Goal: Task Accomplishment & Management: Manage account settings

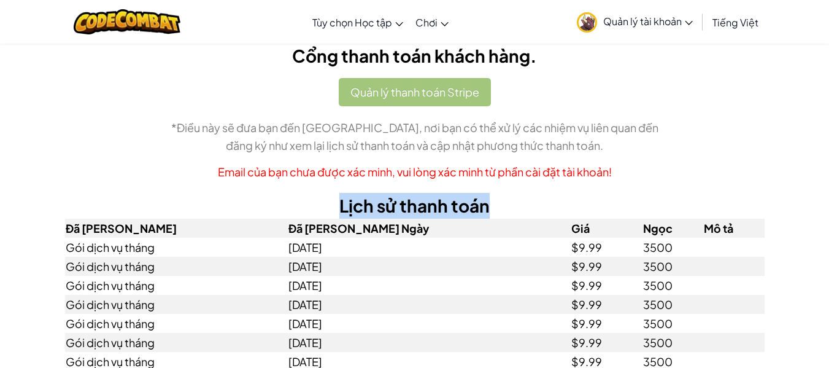
drag, startPoint x: 735, startPoint y: 187, endPoint x: 644, endPoint y: 181, distance: 91.6
click at [744, 187] on div "Cổng thanh toán khách hàng. Quản lý thanh toán Stripe *Điều này sẽ đưa bạn đến …" at bounding box center [414, 254] width 699 height 423
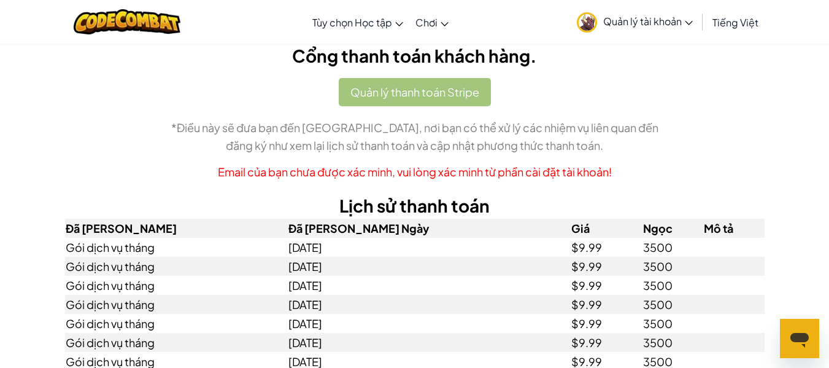
click at [463, 178] on p "Email của bạn chưa được xác minh, vui lòng xác minh từ phần cài đặt tài khoản!" at bounding box center [414, 172] width 699 height 18
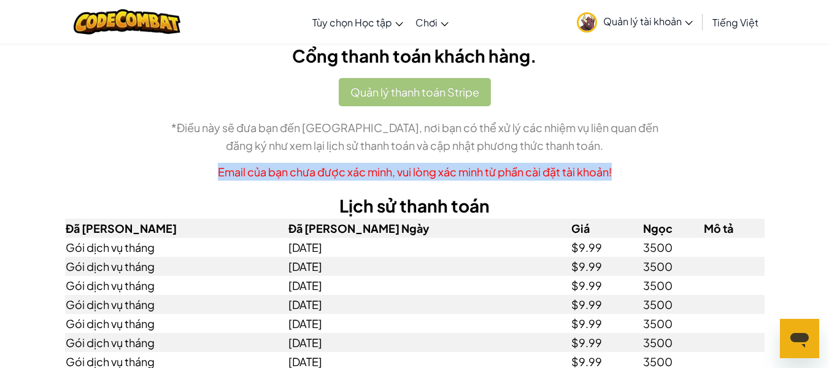
click at [736, 179] on p "Email của bạn chưa được xác minh, vui lòng xác minh từ phần cài đặt tài khoản!" at bounding box center [414, 172] width 699 height 18
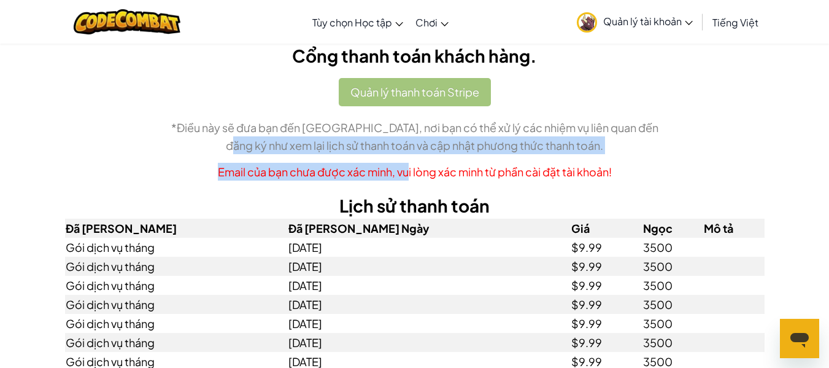
drag, startPoint x: 323, startPoint y: 153, endPoint x: 655, endPoint y: 173, distance: 333.2
click at [680, 177] on div "Quản lý thanh toán Stripe *Điều này sẽ đưa bạn đến [GEOGRAPHIC_DATA], nơi bạn c…" at bounding box center [414, 129] width 699 height 102
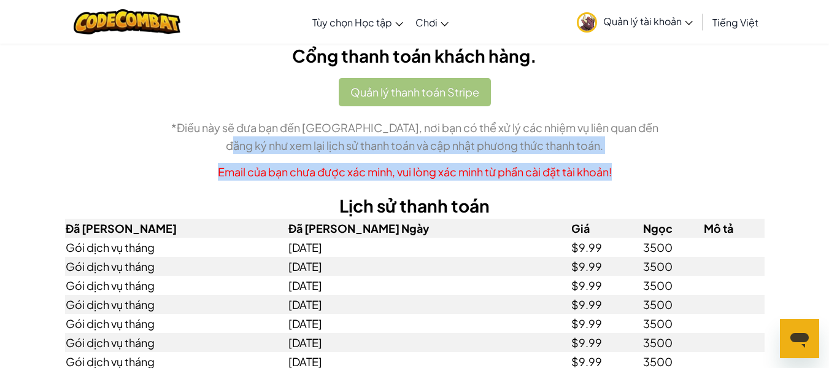
click at [341, 163] on p "Email của bạn chưa được xác minh, vui lòng xác minh từ phần cài đặt tài khoản!" at bounding box center [414, 172] width 699 height 18
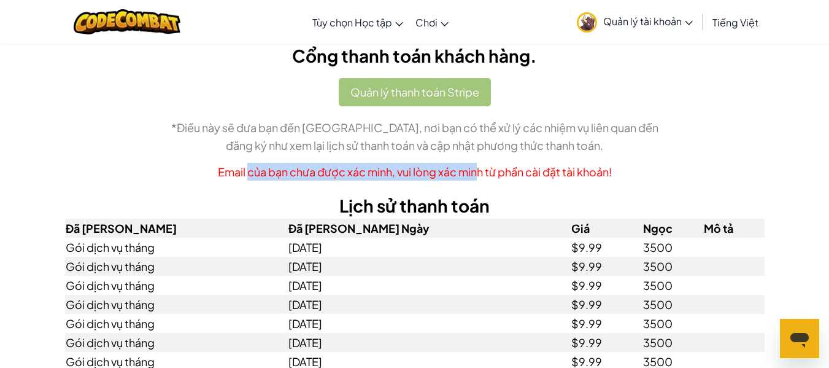
click at [780, 161] on div "Cổng thanh toán khách hàng. Quản lý thanh toán Stripe *Điều này sẽ đưa bạn đến …" at bounding box center [414, 260] width 829 height 435
click at [551, 171] on p "Email của bạn chưa được xác minh, vui lòng xác minh từ phần cài đặt tài khoản!" at bounding box center [414, 172] width 699 height 18
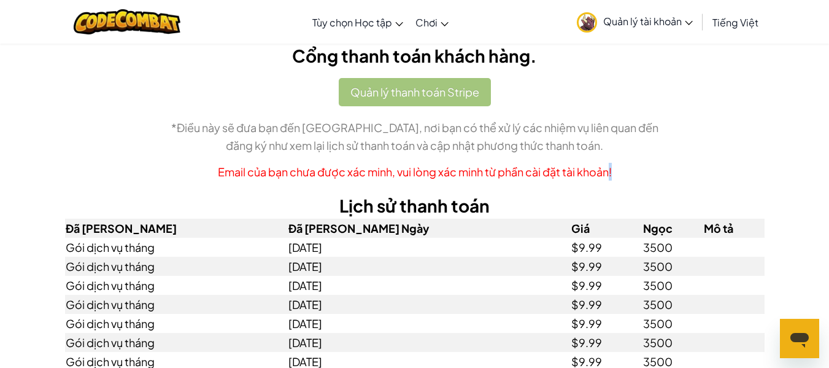
click at [396, 167] on p "Email của bạn chưa được xác minh, vui lòng xác minh từ phần cài đặt tài khoản!" at bounding box center [414, 172] width 699 height 18
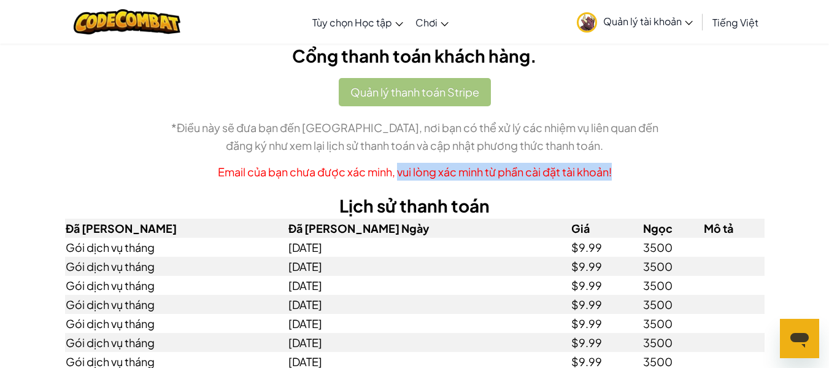
click at [475, 175] on p "Email của bạn chưa được xác minh, vui lòng xác minh từ phần cài đặt tài khoản!" at bounding box center [414, 172] width 699 height 18
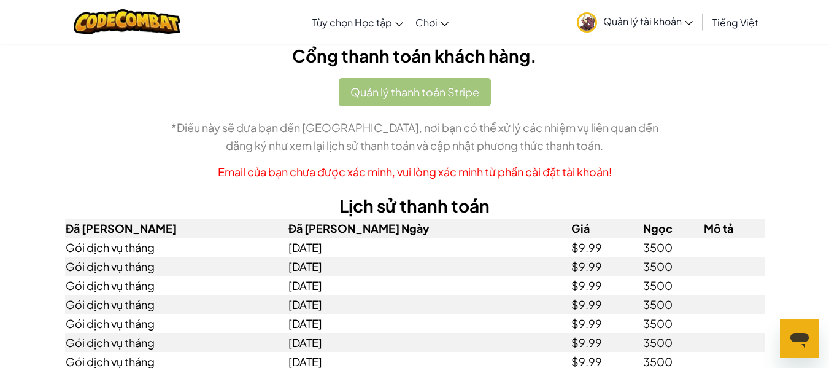
click at [475, 175] on p "Email của bạn chưa được xác minh, vui lòng xác minh từ phần cài đặt tài khoản!" at bounding box center [414, 172] width 699 height 18
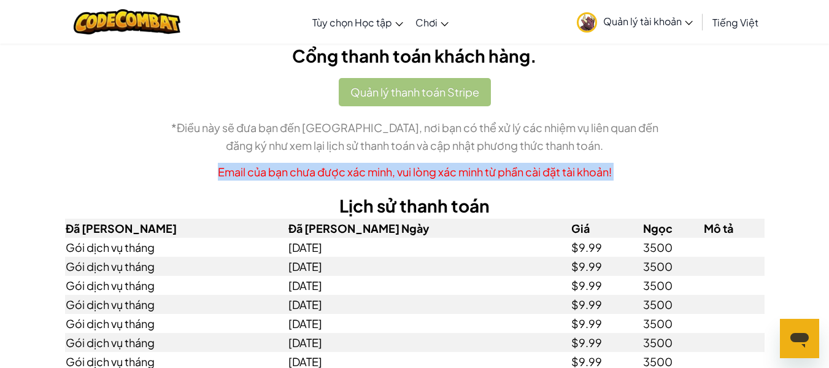
click at [475, 175] on p "Email của bạn chưa được xác minh, vui lòng xác minh từ phần cài đặt tài khoản!" at bounding box center [414, 172] width 699 height 18
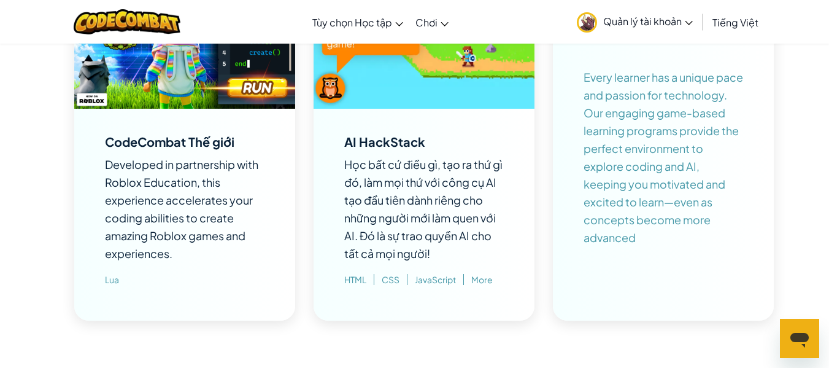
scroll to position [1411, 0]
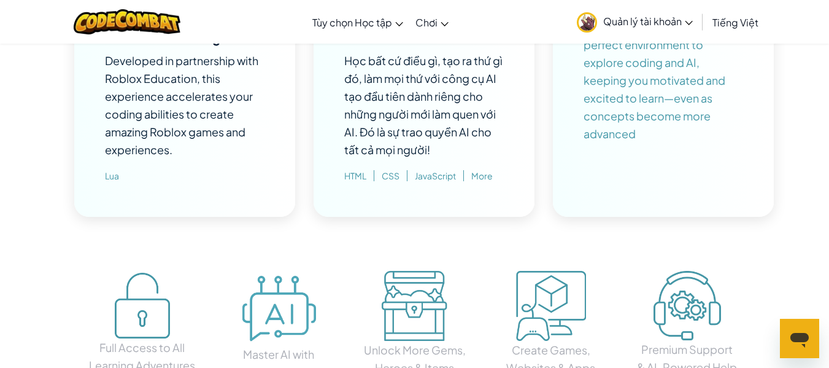
click at [650, 18] on span "Quản lý tài khoản" at bounding box center [648, 21] width 90 height 13
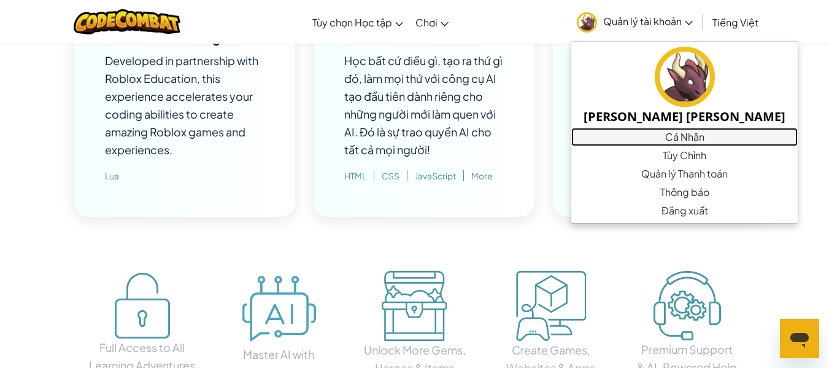
click at [641, 133] on link "Cá Nhân" at bounding box center [684, 137] width 226 height 18
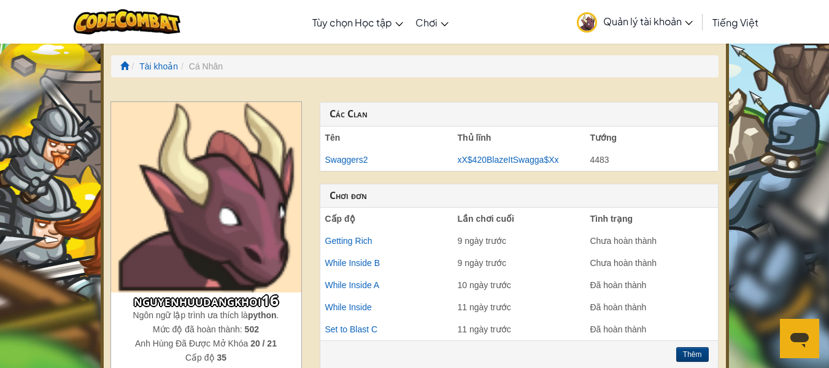
click at [649, 19] on span "Quản lý tài khoản" at bounding box center [648, 21] width 90 height 13
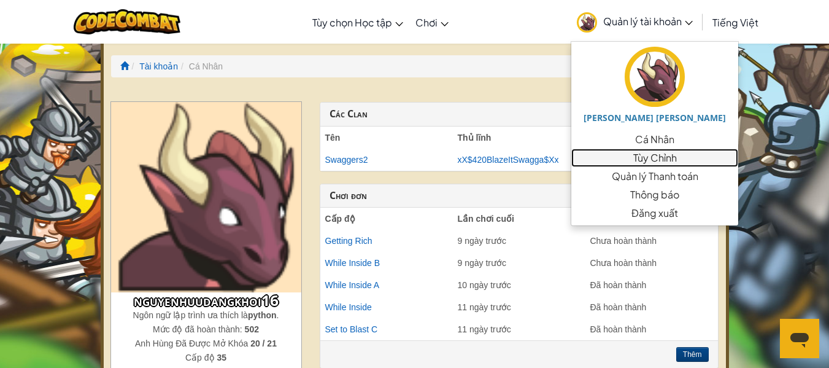
click at [632, 164] on link "Tùy Chỉnh" at bounding box center [654, 157] width 167 height 18
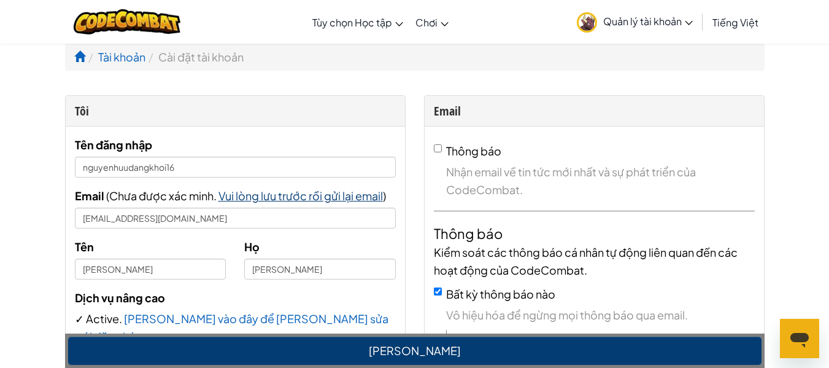
click at [312, 201] on span "Vui lòng lưu trước rồi gửi lại email" at bounding box center [300, 195] width 164 height 14
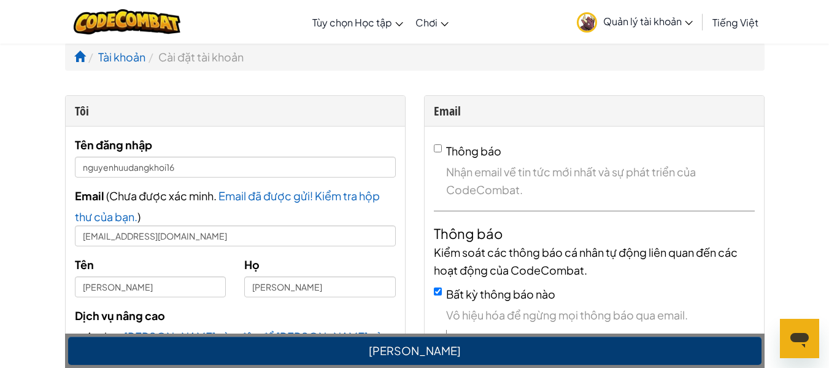
click at [662, 21] on span "Quản lý tài khoản" at bounding box center [648, 21] width 90 height 13
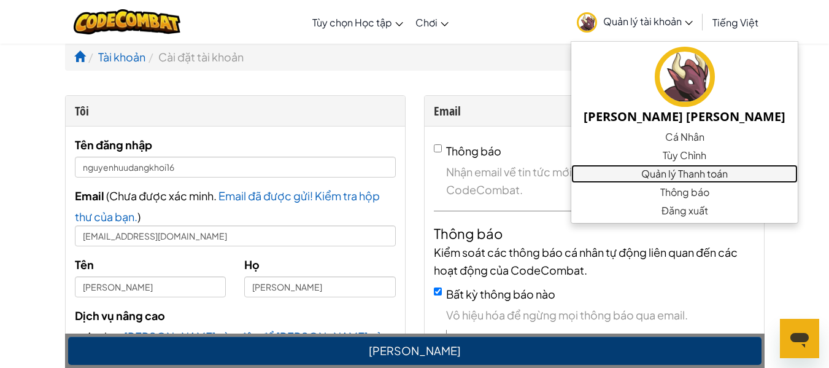
click at [664, 177] on link "Quản lý Thanh toán" at bounding box center [684, 173] width 226 height 18
